Goal: Task Accomplishment & Management: Use online tool/utility

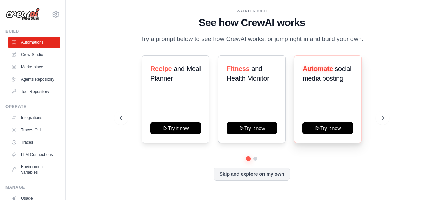
click at [329, 100] on div "Automate social media posting Try it now" at bounding box center [328, 99] width 68 height 88
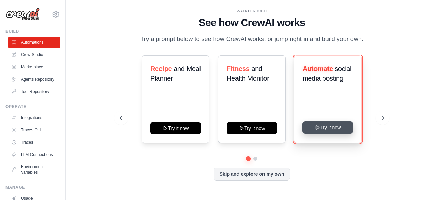
click at [326, 127] on button "Try it now" at bounding box center [327, 127] width 51 height 12
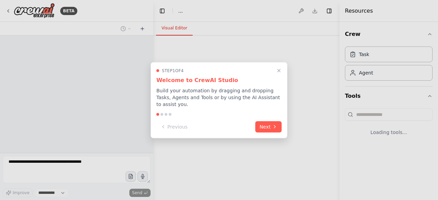
select select "****"
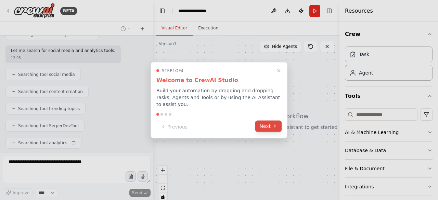
scroll to position [121, 0]
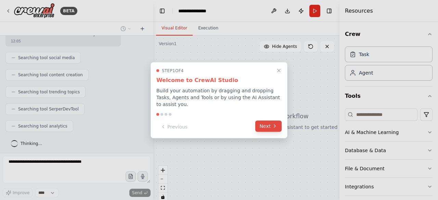
click at [266, 122] on button "Next" at bounding box center [268, 125] width 26 height 11
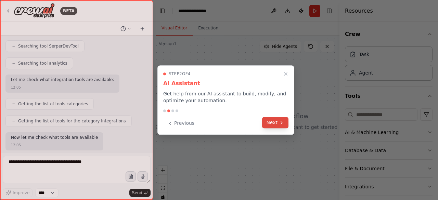
scroll to position [224, 0]
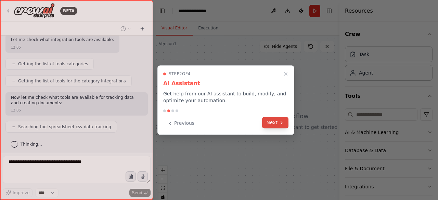
click at [274, 122] on button "Next" at bounding box center [275, 122] width 26 height 11
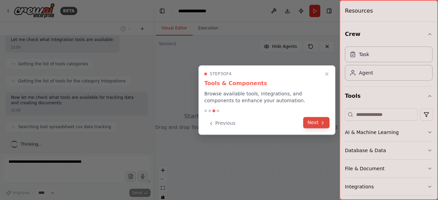
click at [312, 124] on button "Next" at bounding box center [316, 122] width 26 height 11
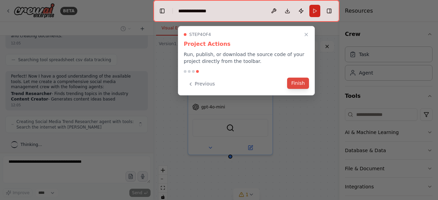
click at [294, 86] on button "Finish" at bounding box center [298, 83] width 22 height 11
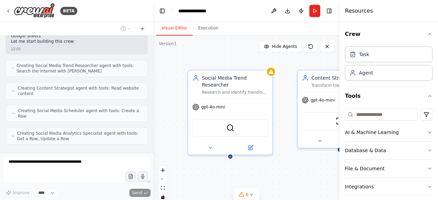
scroll to position [421, 0]
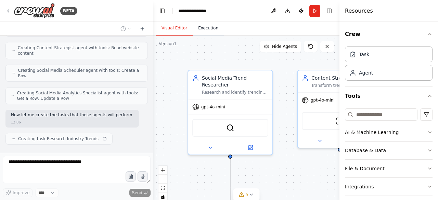
click at [200, 31] on button "Execution" at bounding box center [208, 28] width 31 height 14
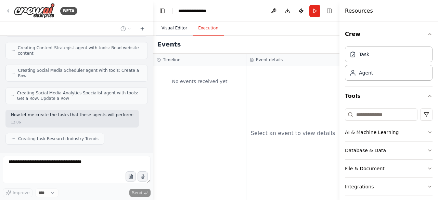
click at [176, 24] on button "Visual Editor" at bounding box center [174, 28] width 37 height 14
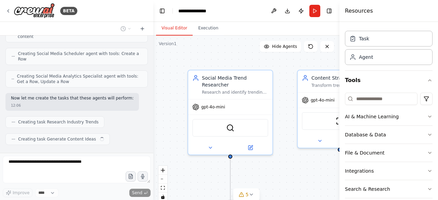
scroll to position [6, 0]
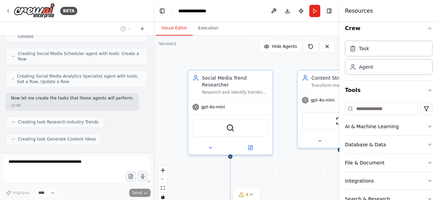
click at [289, 162] on div ".deletable-edge-delete-btn { width: 20px; height: 20px; border: 0px solid #ffff…" at bounding box center [246, 121] width 186 height 171
click at [315, 11] on button "Run" at bounding box center [314, 11] width 11 height 12
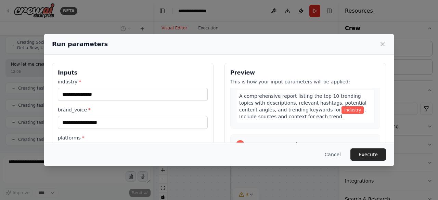
scroll to position [90, 0]
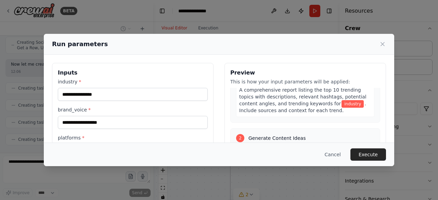
click at [382, 39] on div "Run parameters" at bounding box center [219, 44] width 350 height 21
click at [382, 43] on icon at bounding box center [382, 44] width 7 height 7
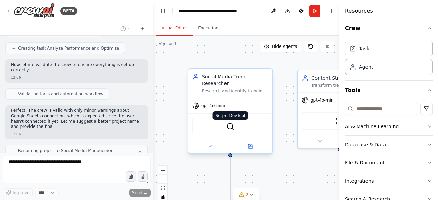
scroll to position [568, 0]
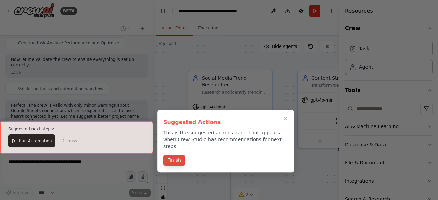
click at [178, 155] on button "Finish" at bounding box center [174, 160] width 22 height 11
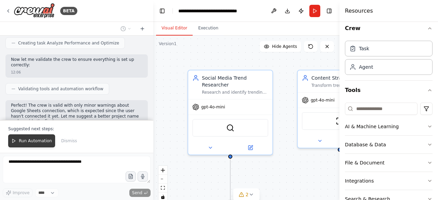
click at [27, 139] on button "Run Automation" at bounding box center [31, 140] width 47 height 13
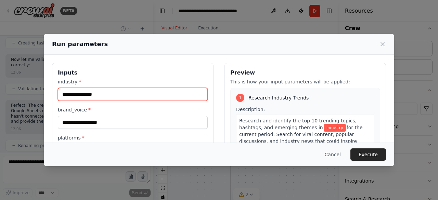
click at [105, 92] on input "industry *" at bounding box center [133, 94] width 150 height 13
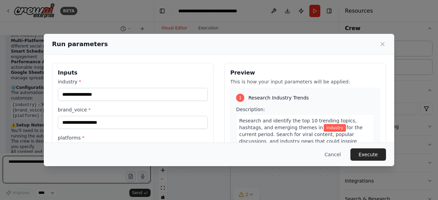
scroll to position [841, 0]
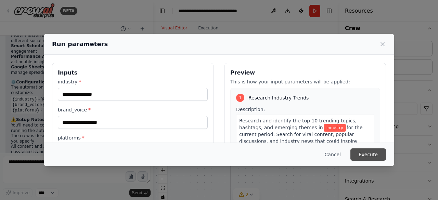
click at [368, 153] on button "Execute" at bounding box center [368, 154] width 36 height 12
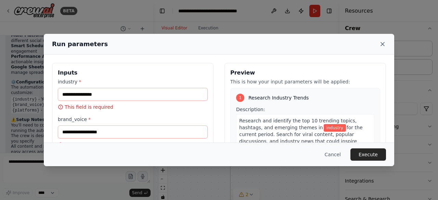
click at [385, 44] on icon at bounding box center [382, 44] width 7 height 7
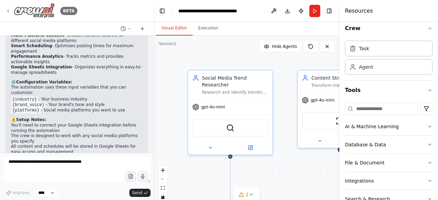
click at [5, 11] on icon at bounding box center [7, 10] width 5 height 5
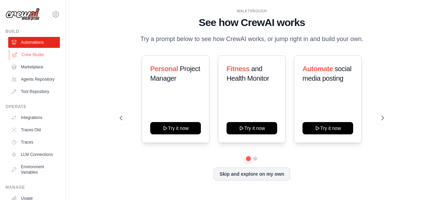
click at [42, 55] on link "Crew Studio" at bounding box center [35, 54] width 52 height 11
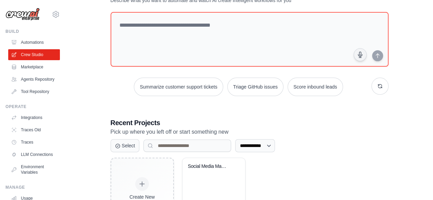
scroll to position [38, 0]
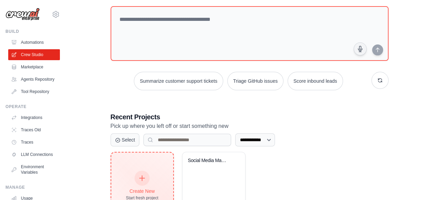
click at [146, 166] on div "Create New Start fresh project" at bounding box center [142, 186] width 62 height 67
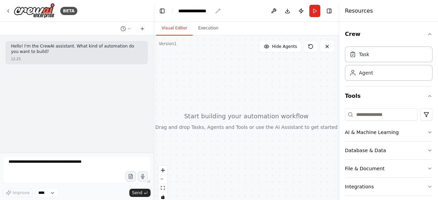
click at [208, 12] on div "**********" at bounding box center [195, 11] width 34 height 7
click at [212, 10] on div "**********" at bounding box center [203, 11] width 51 height 7
drag, startPoint x: 212, startPoint y: 10, endPoint x: 171, endPoint y: 15, distance: 41.4
click at [171, 15] on header "**********" at bounding box center [246, 11] width 186 height 22
click at [204, 8] on div "**********" at bounding box center [195, 11] width 34 height 7
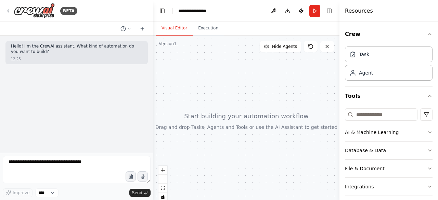
click at [215, 12] on div "**********" at bounding box center [203, 11] width 51 height 7
drag, startPoint x: 215, startPoint y: 12, endPoint x: 165, endPoint y: 20, distance: 51.3
click at [165, 20] on header "**********" at bounding box center [246, 11] width 186 height 22
